Goal: Task Accomplishment & Management: Manage account settings

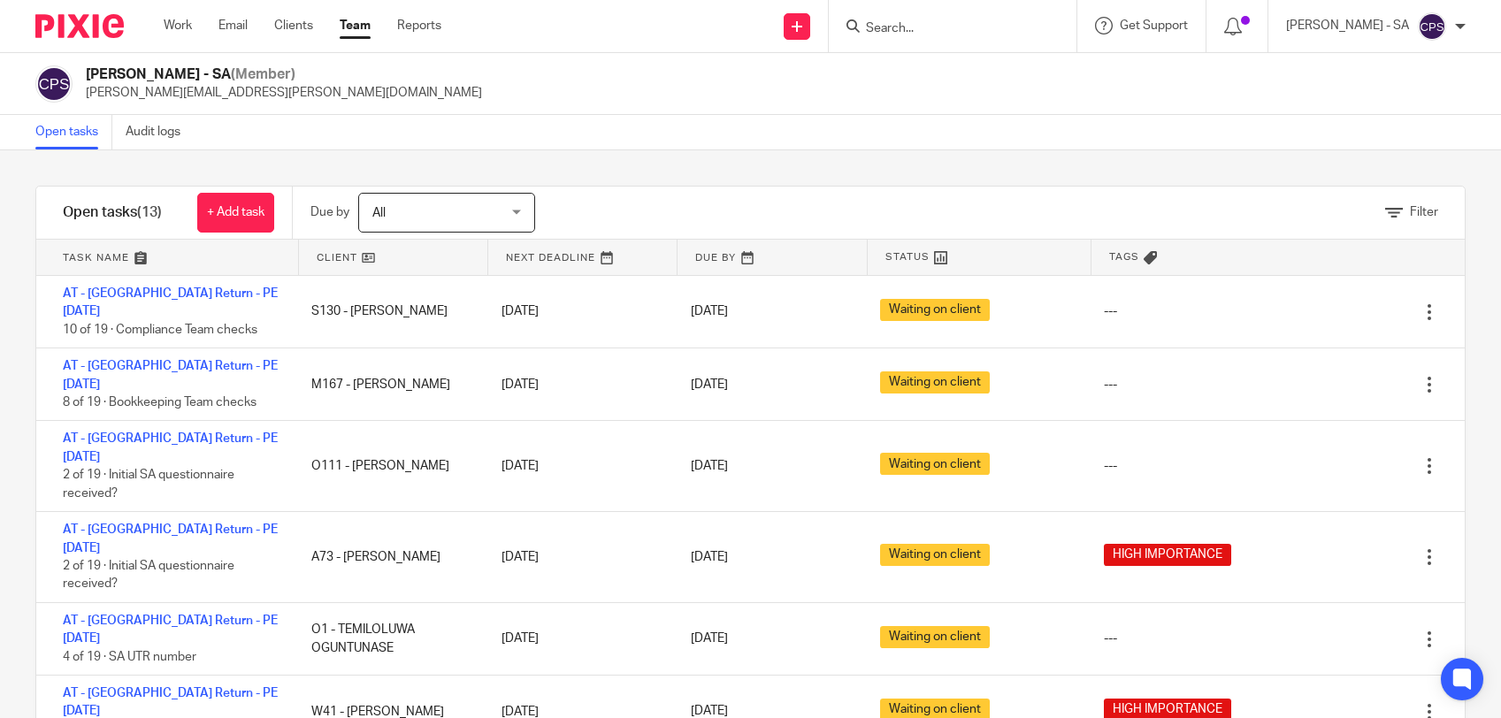
click at [1023, 35] on input "Search" at bounding box center [943, 29] width 159 height 16
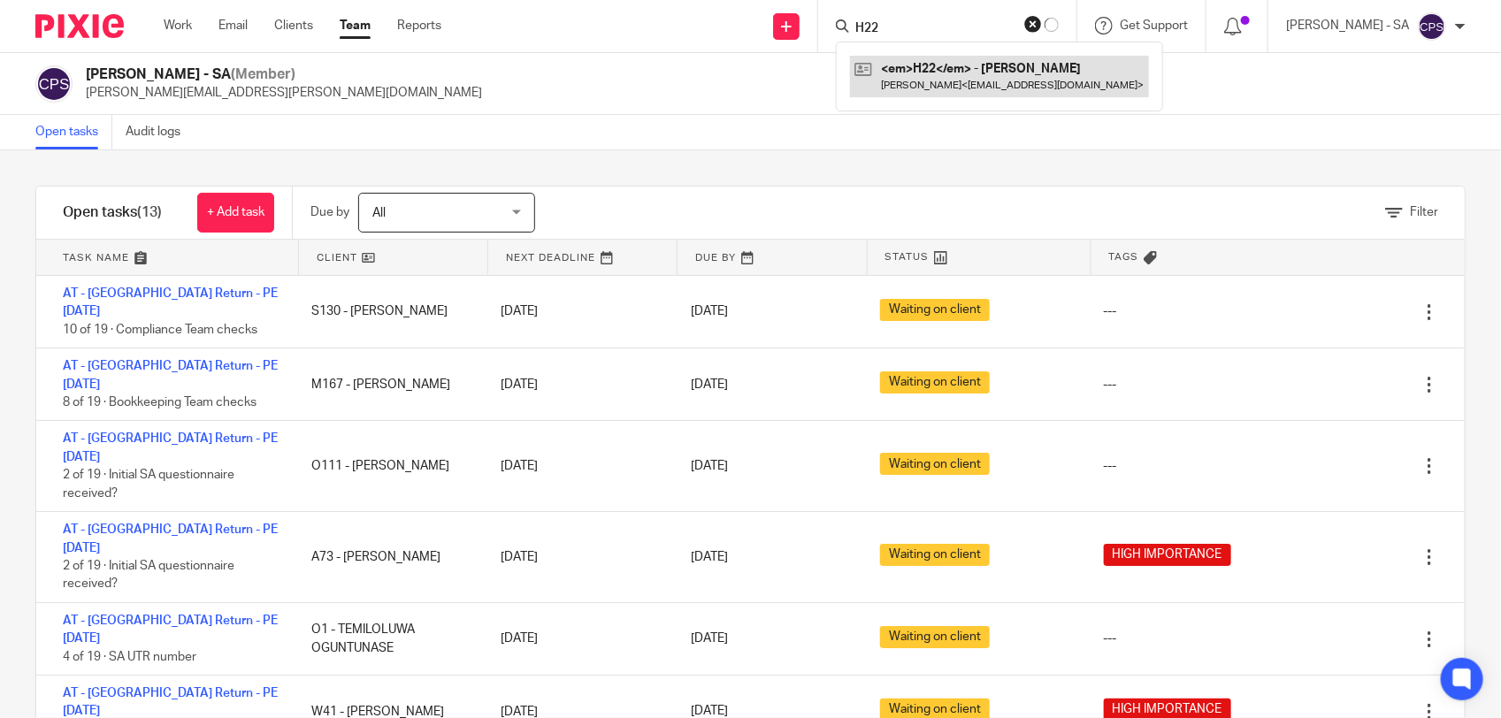
type input "H22"
click at [988, 78] on link at bounding box center [1009, 76] width 299 height 41
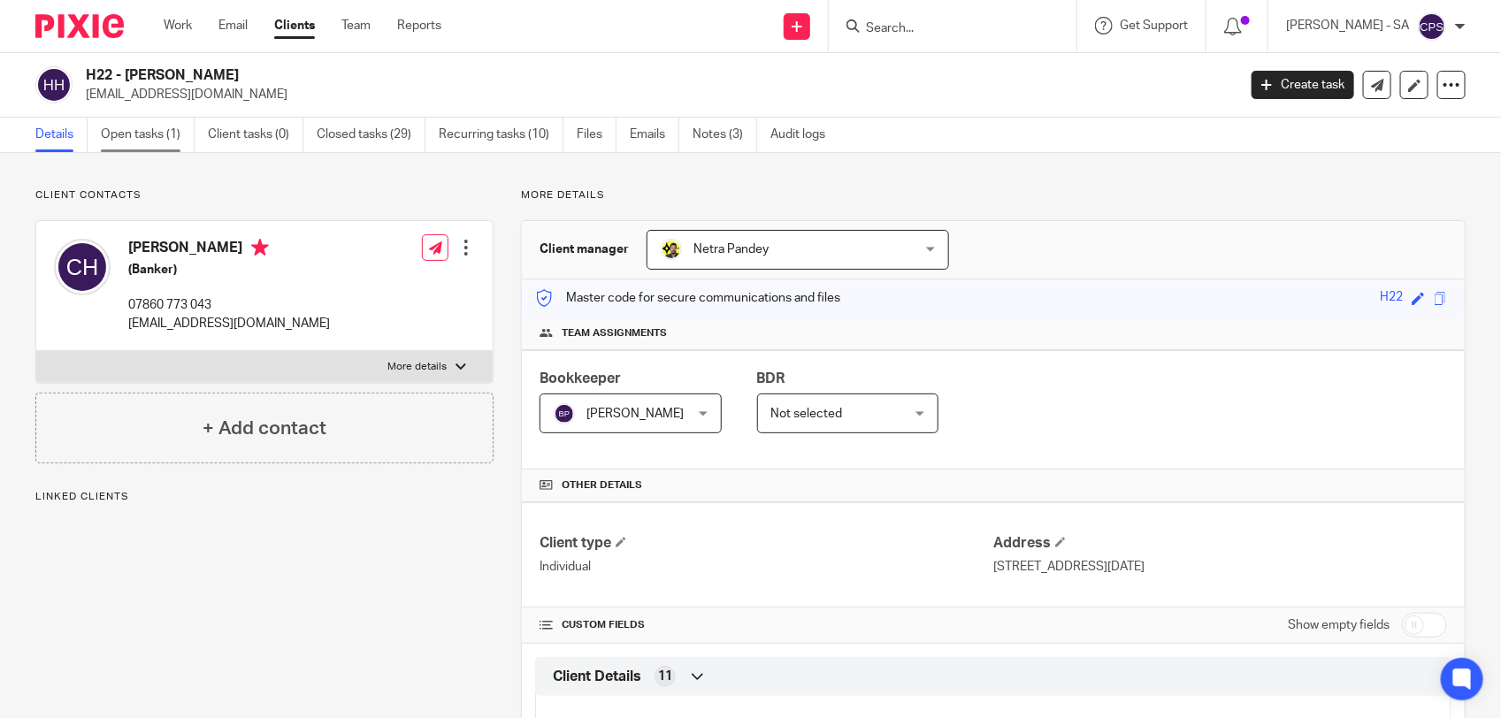
click at [153, 141] on link "Open tasks (1)" at bounding box center [148, 135] width 94 height 34
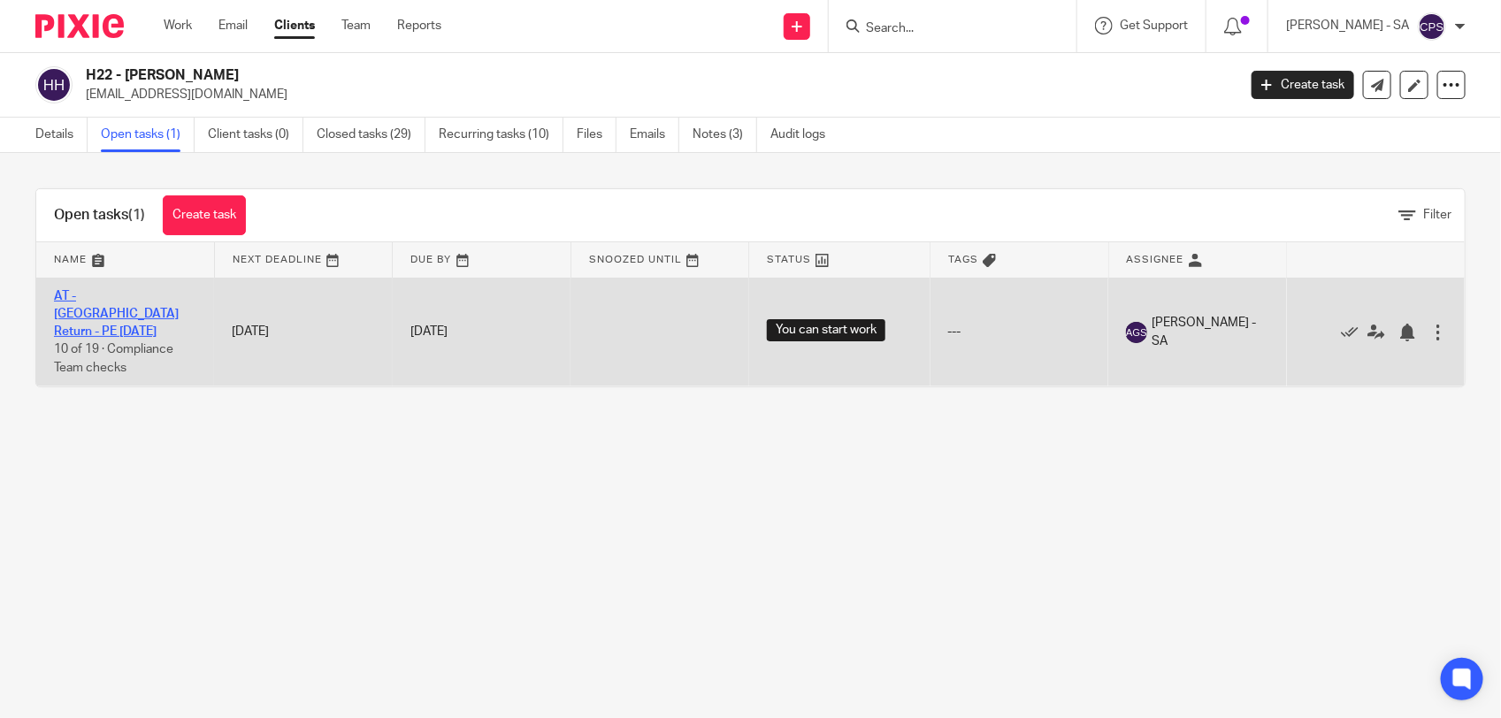
click at [143, 299] on link "AT - SA Return - PE 05-04-2025" at bounding box center [116, 314] width 125 height 49
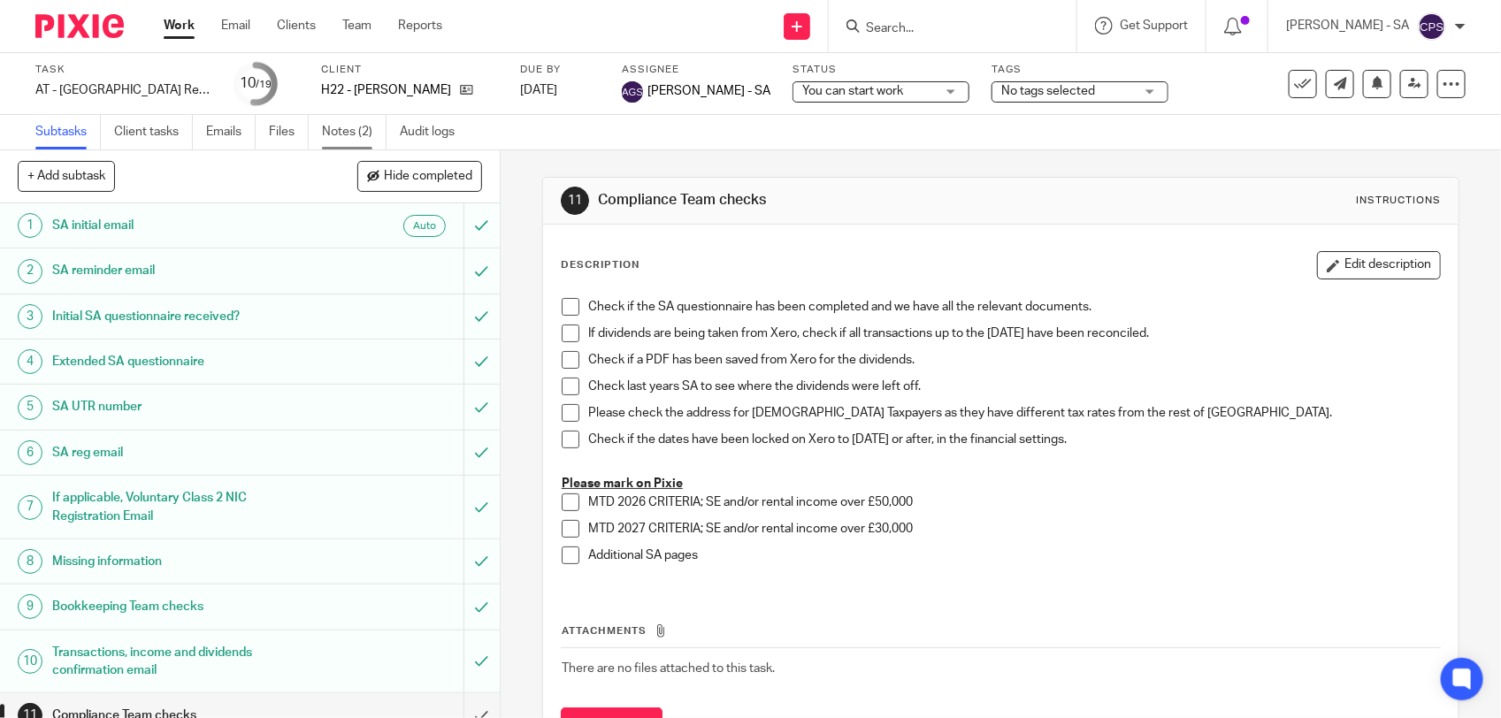
click at [348, 133] on link "Notes (2)" at bounding box center [354, 132] width 65 height 34
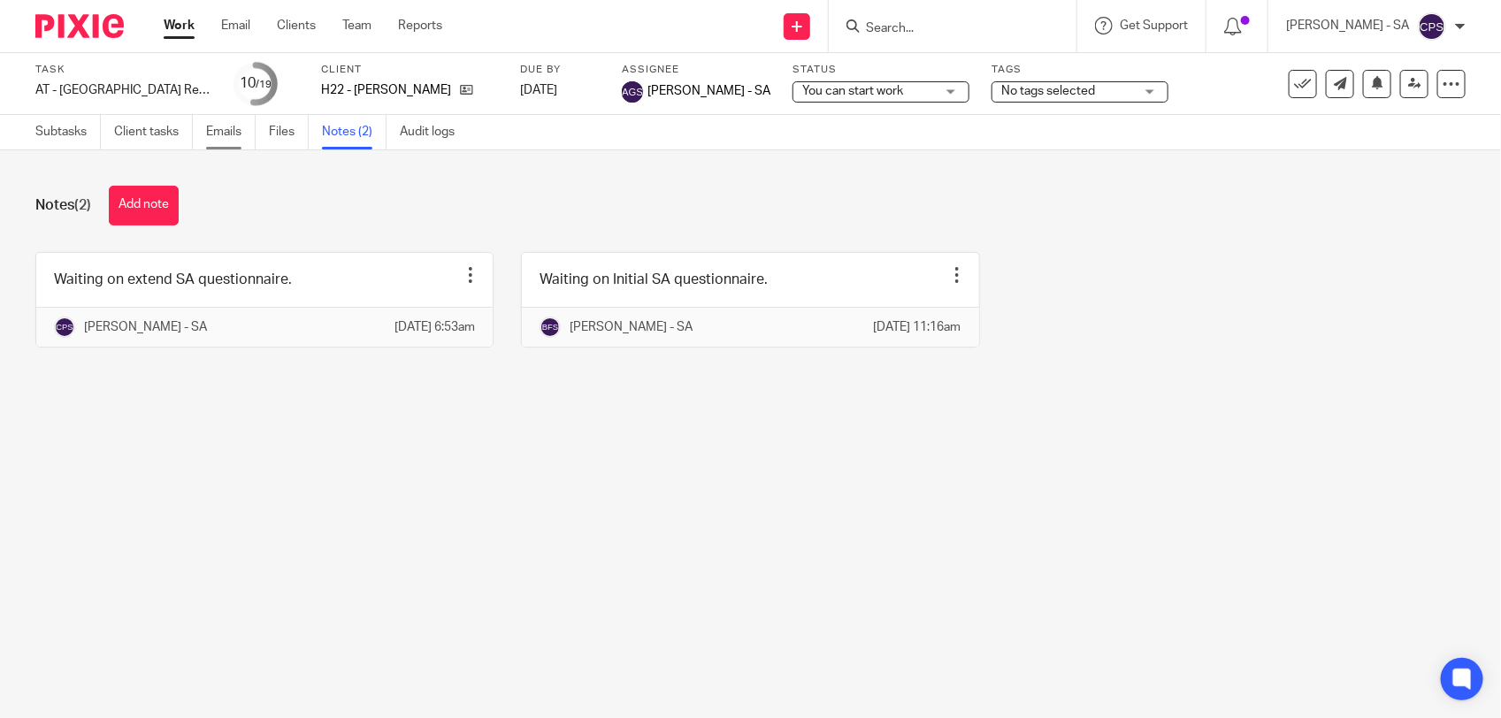
click at [226, 141] on link "Emails" at bounding box center [231, 132] width 50 height 34
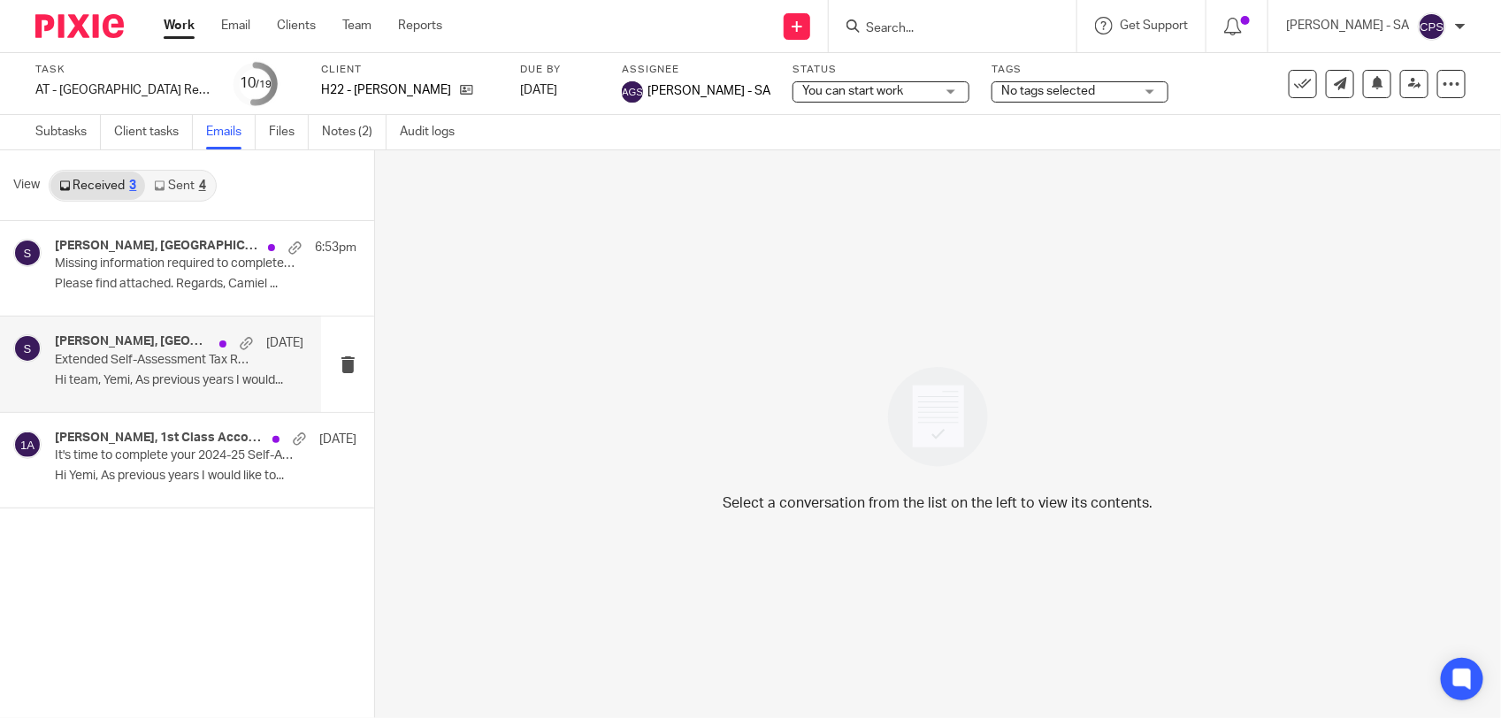
click at [135, 396] on div "[PERSON_NAME], Starbridge [DATE] Extended Self-Assessment Tax Return Questionna…" at bounding box center [160, 364] width 321 height 95
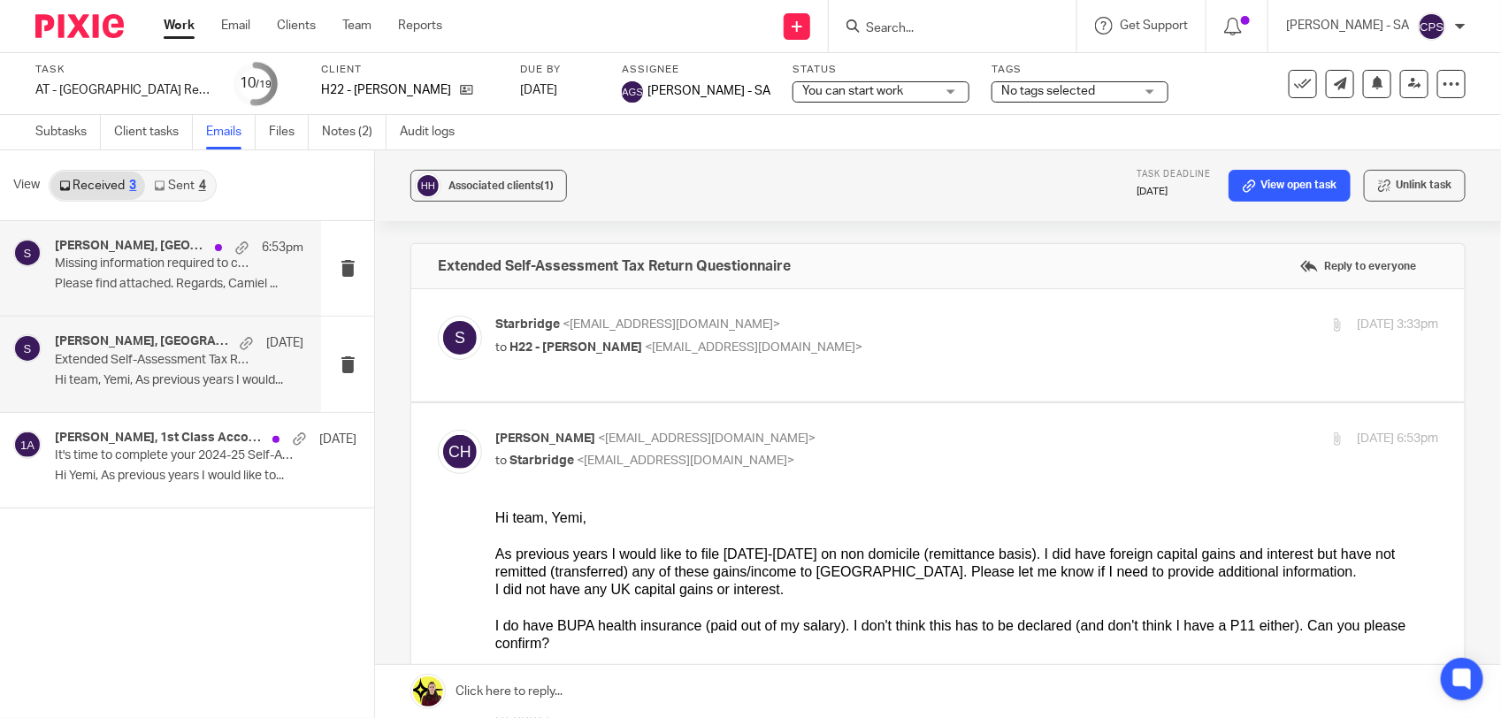
click at [131, 305] on div "[PERSON_NAME], [GEOGRAPHIC_DATA] 6:53pm Missing information required to complet…" at bounding box center [160, 268] width 321 height 95
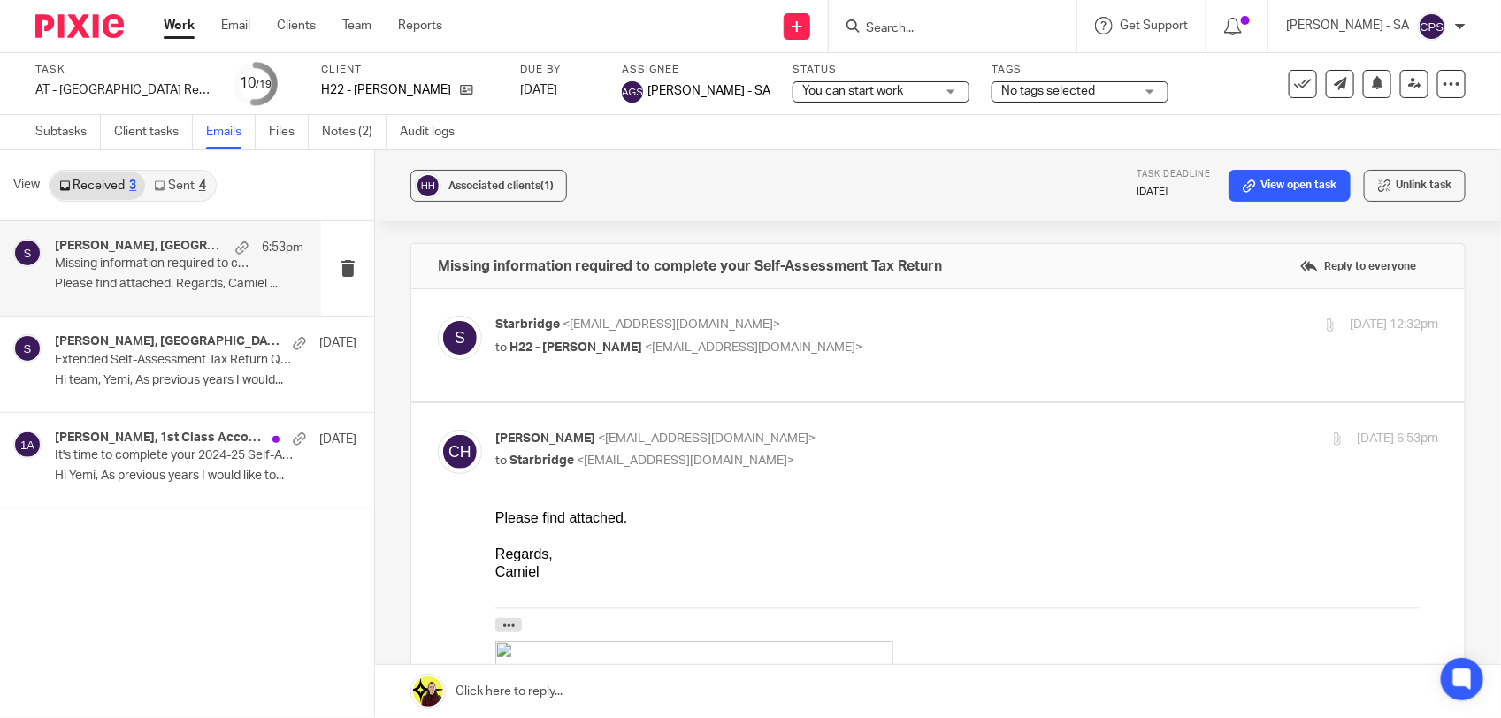
click at [921, 361] on div "Starbridge <[EMAIL_ADDRESS][DOMAIN_NAME]> to H22 - [PERSON_NAME] <[EMAIL_ADDRES…" at bounding box center [938, 345] width 1000 height 59
click at [935, 328] on p "Starbridge <[EMAIL_ADDRESS][DOMAIN_NAME]>" at bounding box center [809, 325] width 629 height 19
checkbox input "true"
